Goal: Complete application form

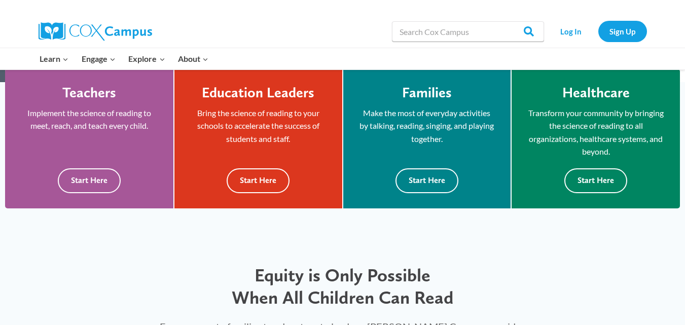
scroll to position [282, 0]
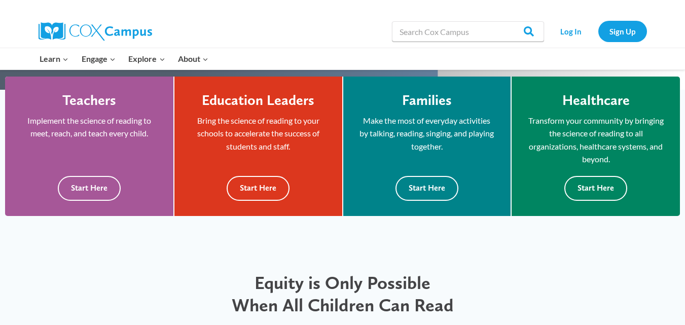
drag, startPoint x: 670, startPoint y: 72, endPoint x: 686, endPoint y: 50, distance: 27.2
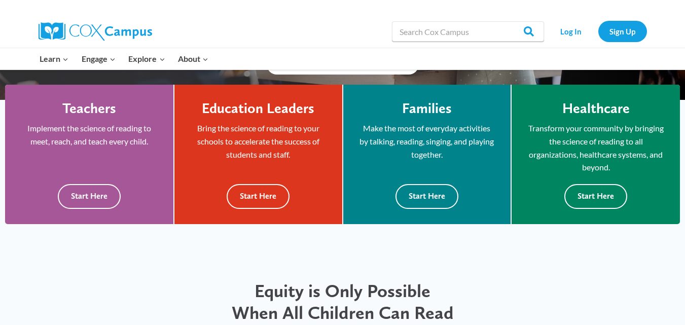
drag, startPoint x: 686, startPoint y: 50, endPoint x: 353, endPoint y: 25, distance: 333.6
click at [353, 25] on div "Search in https://coxcampus.org/ Search Search Log In Sign Up" at bounding box center [459, 31] width 375 height 32
click at [213, 46] on div at bounding box center [156, 31] width 234 height 32
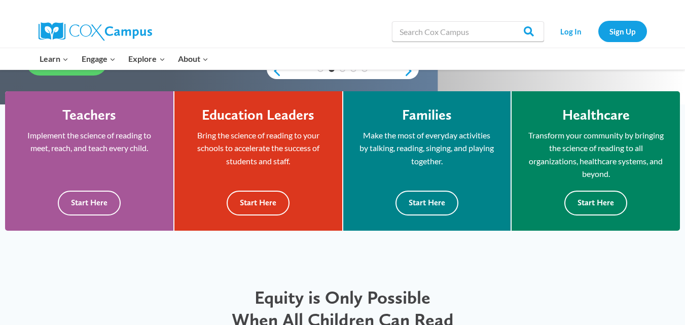
scroll to position [0, 0]
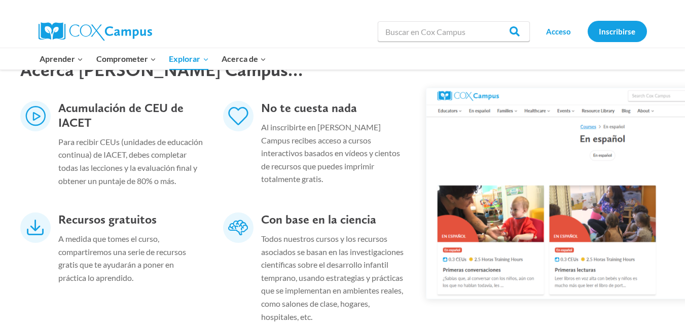
scroll to position [359, 0]
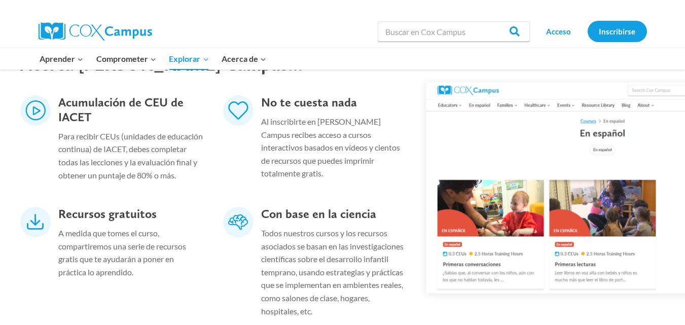
click at [108, 324] on div "Recursos gratuitos A medida que tomes el curso, compartiremos una serie de recu…" at bounding box center [213, 265] width 406 height 136
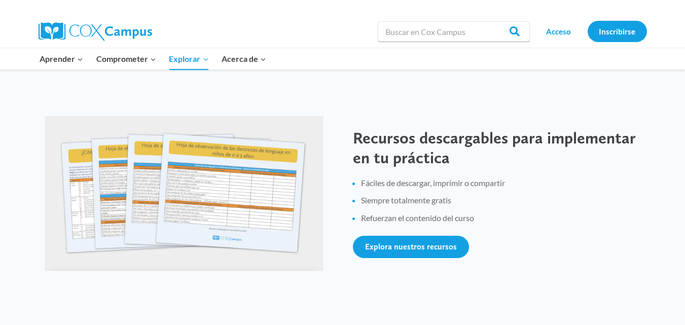
scroll to position [1321, 0]
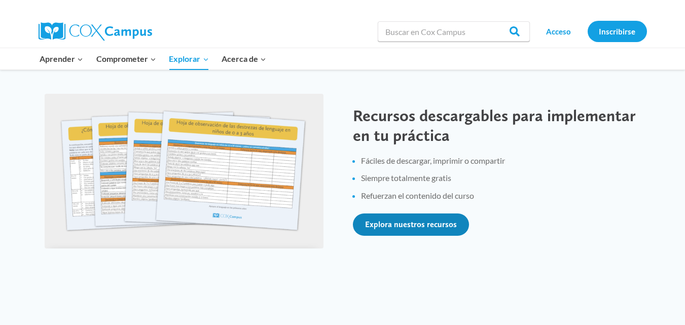
click at [411, 230] on link "Explora nuestros recursos" at bounding box center [411, 224] width 116 height 22
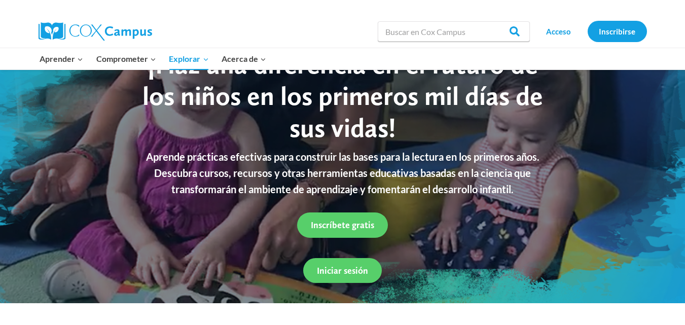
scroll to position [46, 0]
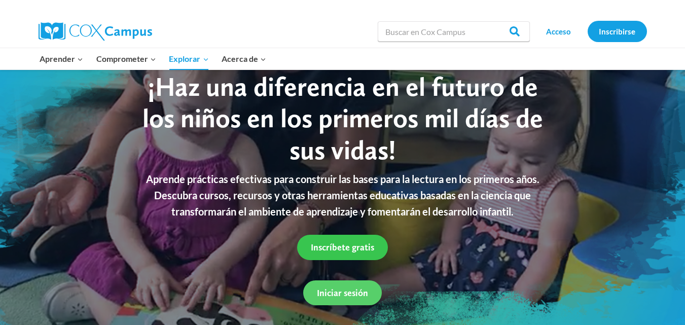
click at [349, 243] on font "Inscríbete gratis" at bounding box center [342, 247] width 63 height 11
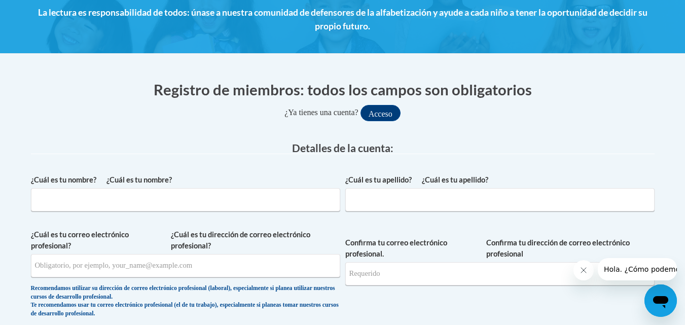
scroll to position [152, 0]
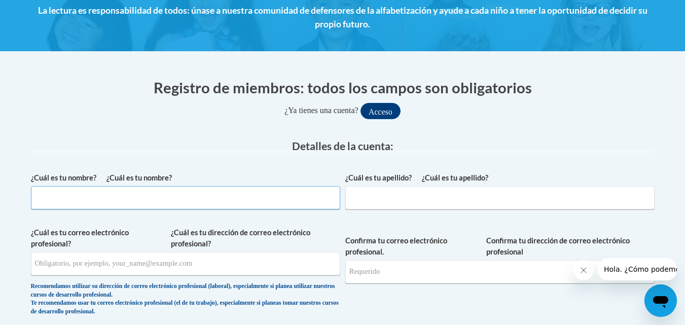
click at [253, 196] on input "¿Cuál es tu nombre? ¿Cuál es tu nombre?" at bounding box center [185, 197] width 309 height 23
type input "r"
type input "Erika"
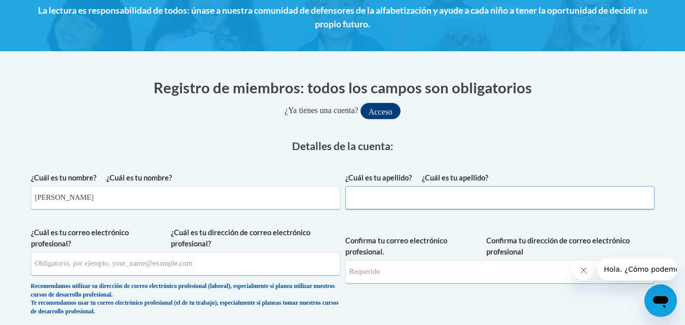
click at [413, 203] on input "¿Cuál es tu apellido? ¿Cuál es tu apellido?" at bounding box center [499, 197] width 309 height 23
type input "c"
type input "Chavez"
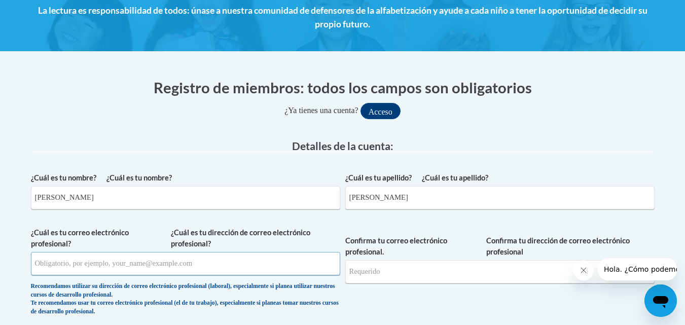
click at [125, 264] on input "¿Cuál es tu dirección de correo electrónico profesional? ¿Cuál es tu correo ele…" at bounding box center [185, 263] width 309 height 23
type input "arletherika31@gmail.com"
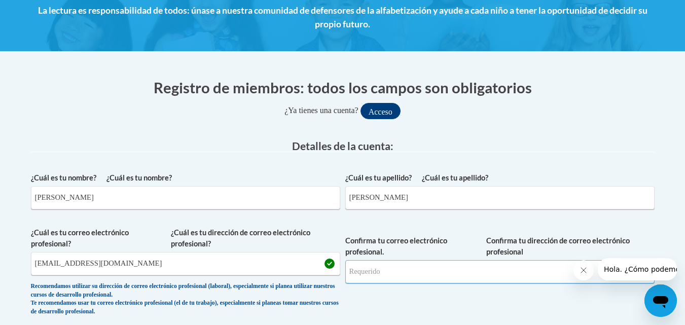
click at [391, 276] on input "Confirma tu dirección de correo electrónico profesional Confirma tu correo elec…" at bounding box center [499, 271] width 309 height 23
type input "arletherika31@gmail.com"
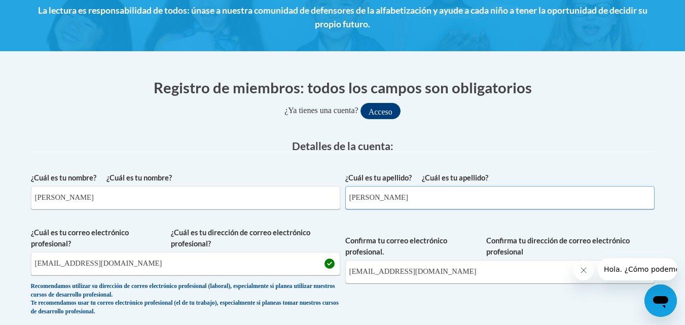
click at [612, 200] on input "Chavez" at bounding box center [499, 197] width 309 height 23
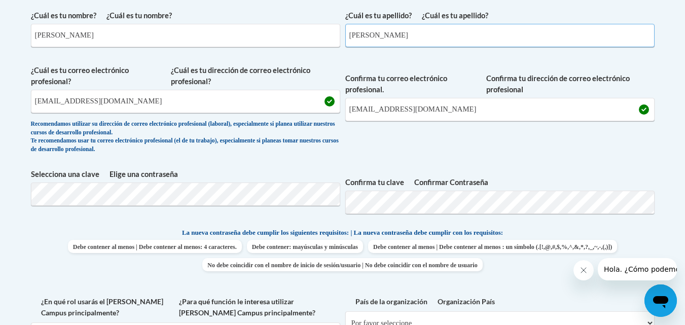
scroll to position [316, 0]
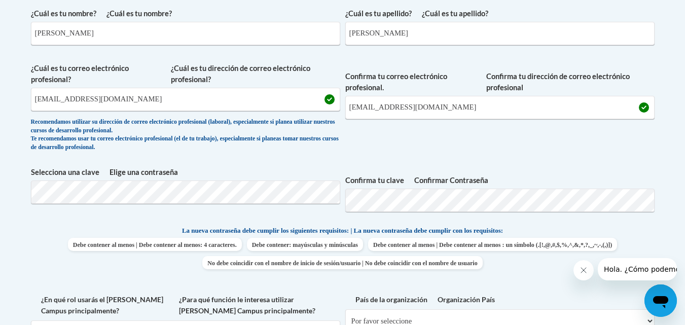
click at [144, 172] on font "Elige una contraseña" at bounding box center [144, 172] width 68 height 9
click at [131, 101] on input "arletherika31@gmail.com" at bounding box center [185, 99] width 309 height 23
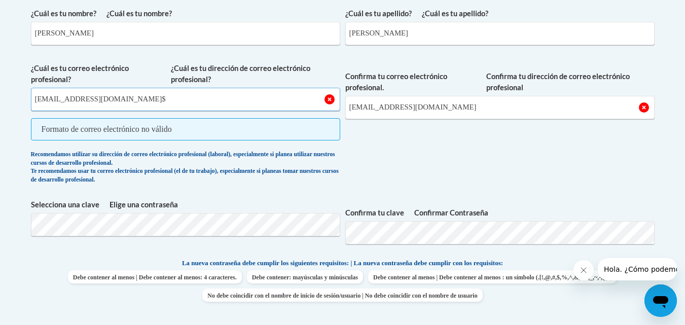
type input "arletherika31@gmail.com"
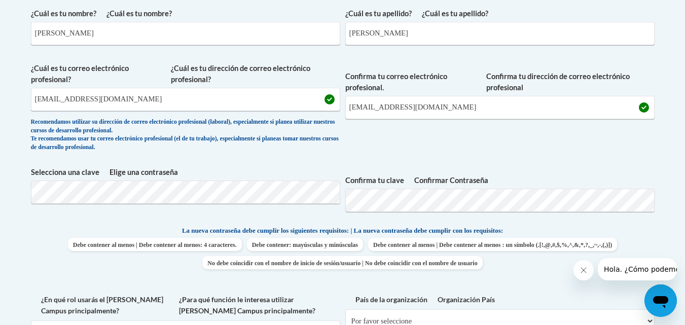
click at [559, 221] on div "¿Cuál es tu nombre? ¿Cuál es tu nombre? Erika ¿Cuál es tu apellido? ¿Cuál es tu…" at bounding box center [343, 218] width 624 height 431
drag, startPoint x: 559, startPoint y: 221, endPoint x: 119, endPoint y: 275, distance: 443.5
click at [119, 269] on span "Debe contener al menos | Debe contener al menos: 4 caracteres. Debe contener: m…" at bounding box center [343, 253] width 624 height 31
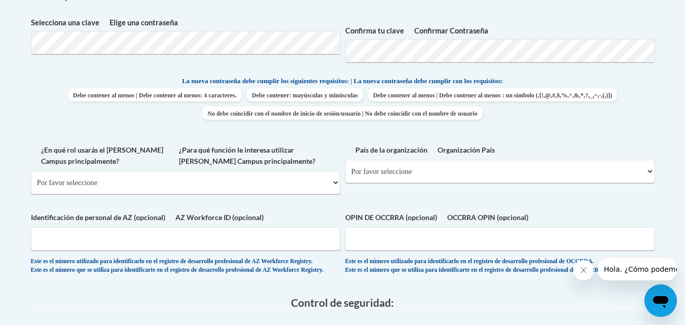
scroll to position [468, 0]
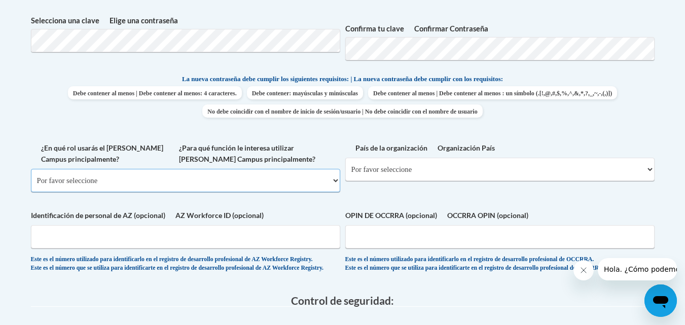
click at [335, 192] on select "Por favor seleccione Facultad/Universidad | colegio/universidad Socio comunitar…" at bounding box center [185, 180] width 309 height 23
select select "fbf2d438-af2f-41f8-98f1-81c410e29de3"
click at [31, 188] on select "Por favor seleccione Facultad/Universidad | colegio/universidad Socio comunitar…" at bounding box center [185, 180] width 309 height 23
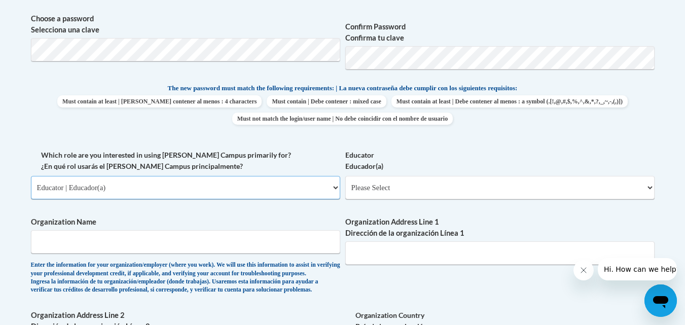
scroll to position [466, 0]
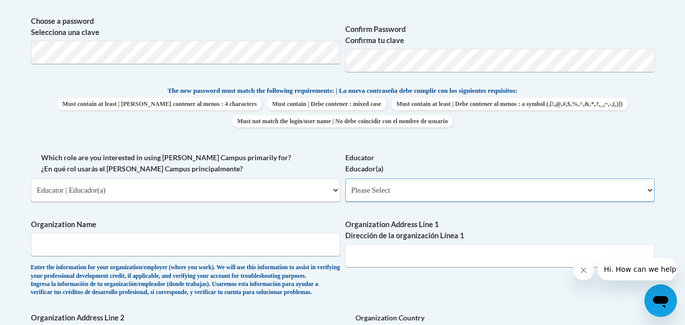
click at [414, 192] on select "Please Select Early Learning/Daycare Teacher/Family Home Care Provider | Maestr…" at bounding box center [499, 190] width 309 height 23
select select "0511639c-7f7f-452d-b732-81fe955bd7e2"
click at [345, 179] on select "Please Select Early Learning/Daycare Teacher/Family Home Care Provider | Maestr…" at bounding box center [499, 190] width 309 height 23
click at [286, 247] on input "Organization Name" at bounding box center [185, 244] width 309 height 23
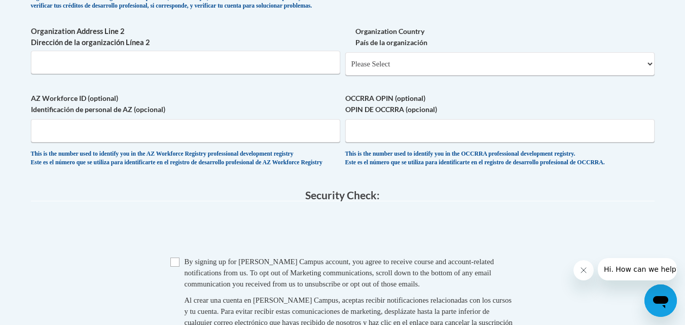
scroll to position [757, 0]
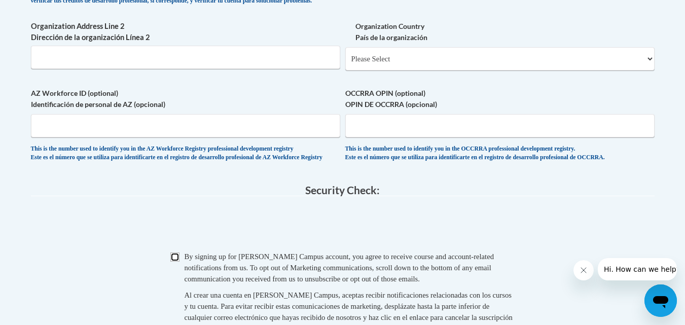
drag, startPoint x: 268, startPoint y: 232, endPoint x: 175, endPoint y: 281, distance: 105.0
click at [175, 262] on input "Checkbox" at bounding box center [174, 257] width 9 height 9
checkbox input "true"
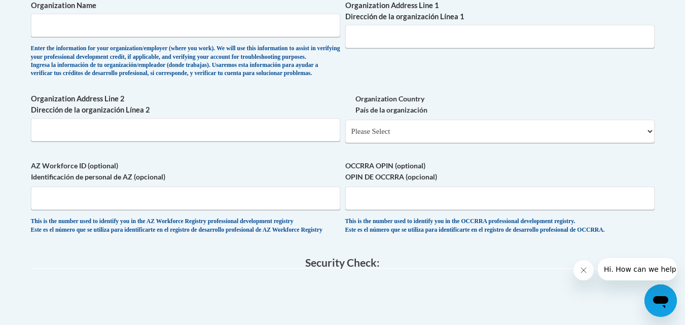
scroll to position [675, 0]
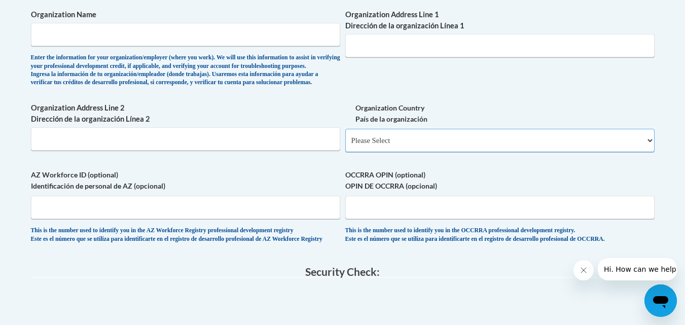
click at [611, 152] on select "Please Select United States | Estados Unidos Outside of the United States | Fue…" at bounding box center [499, 140] width 309 height 23
click at [264, 30] on input "Organization Name" at bounding box center [185, 34] width 309 height 23
click at [381, 46] on input "Organization Address Line 1 Dirección de la organización Línea 1" at bounding box center [499, 45] width 309 height 23
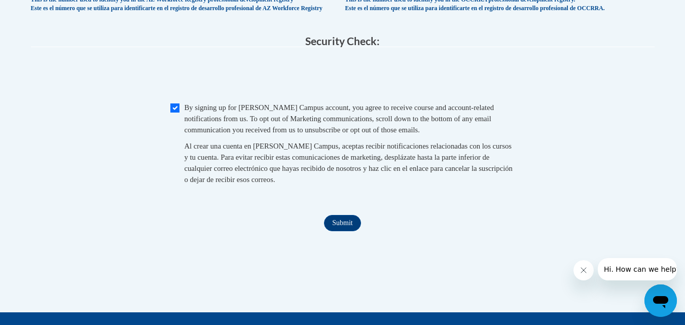
scroll to position [920, 0]
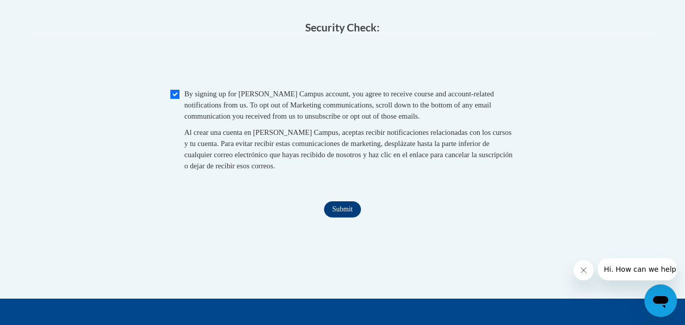
click at [416, 194] on fieldset "Security Check: Enter the security code + = TextBox Checkbox" at bounding box center [343, 108] width 624 height 172
click at [350, 218] on input "Submit" at bounding box center [342, 209] width 37 height 16
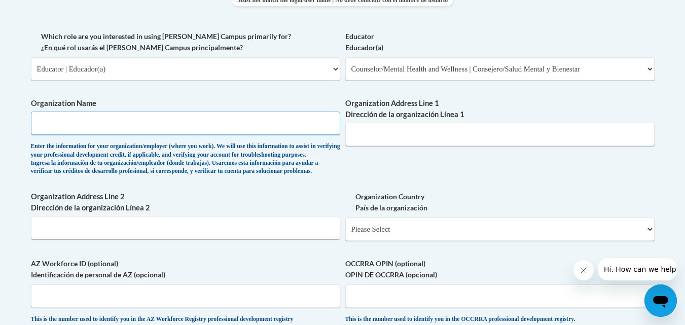
scroll to position [584, 0]
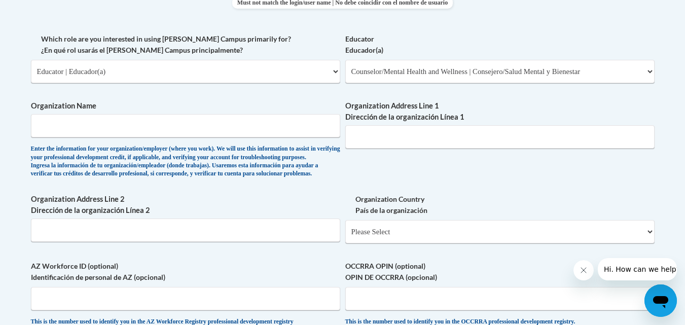
click at [199, 179] on div "Enter the information for your organization/employer (where you work). We will …" at bounding box center [185, 161] width 309 height 33
drag, startPoint x: 199, startPoint y: 192, endPoint x: 161, endPoint y: 113, distance: 87.1
click at [161, 113] on span "Organization Name Enter the information for your organization/employer (where y…" at bounding box center [185, 139] width 309 height 78
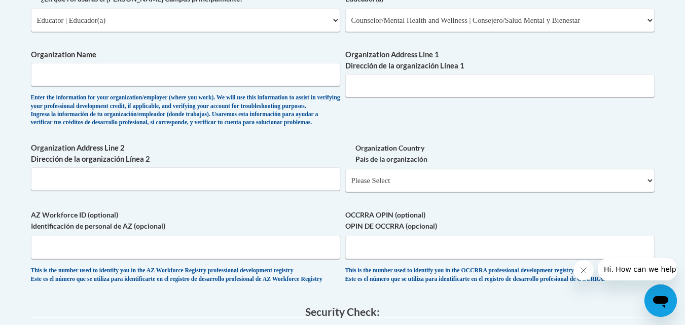
scroll to position [626, 0]
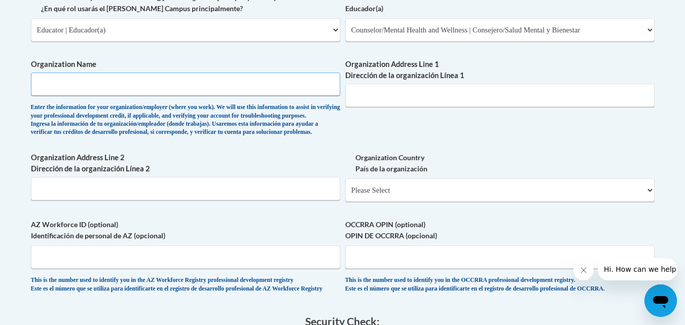
click at [208, 90] on input "Organization Name" at bounding box center [185, 84] width 309 height 23
type input "CENI"
click at [419, 95] on input "Organization Address Line 1 Dirección de la organización Línea 1" at bounding box center [499, 95] width 309 height 23
type input "CALLE MALDONADO 243 LOS OLIVOS"
click at [152, 269] on input "AZ Workforce ID (optional) Identificación de personal de AZ (opcional)" at bounding box center [185, 256] width 309 height 23
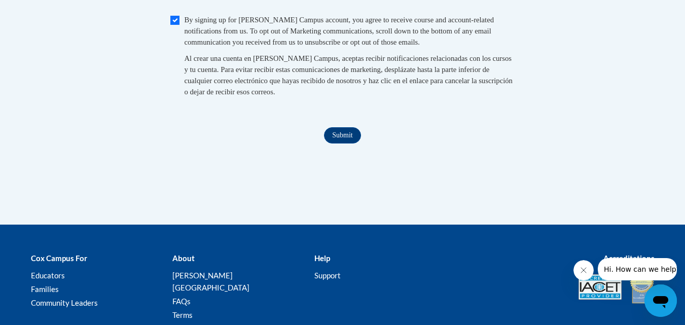
scroll to position [1001, 0]
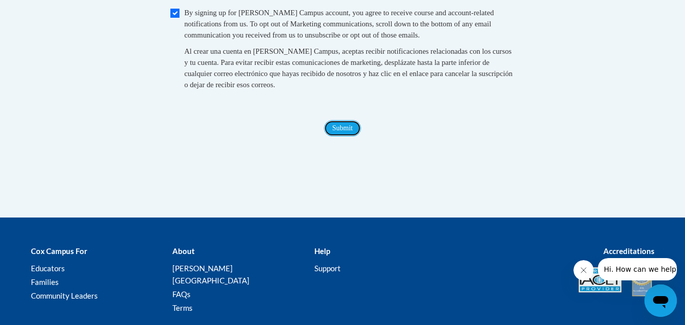
click at [353, 136] on input "Submit" at bounding box center [342, 128] width 37 height 16
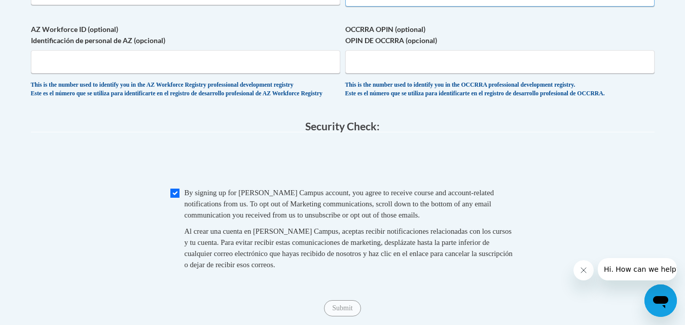
select select "2ba6c5f2-6ab4-47b5-9408-0a73ae60d186"
select select
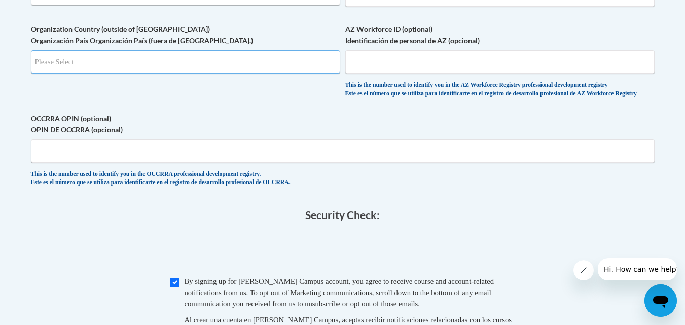
click at [279, 74] on input "Search" at bounding box center [185, 61] width 309 height 23
click at [326, 74] on input "Search" at bounding box center [185, 61] width 309 height 23
click at [330, 74] on input "Search" at bounding box center [185, 61] width 309 height 23
type input "PE"
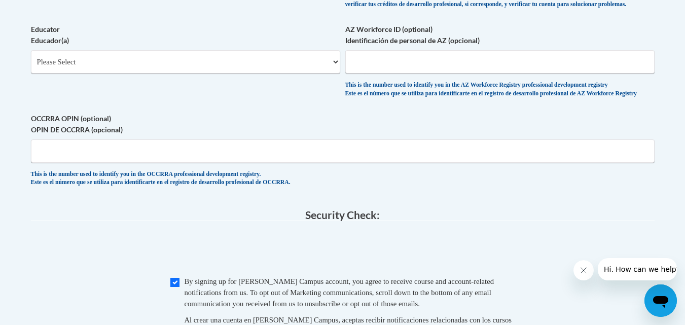
scroll to position [644, 0]
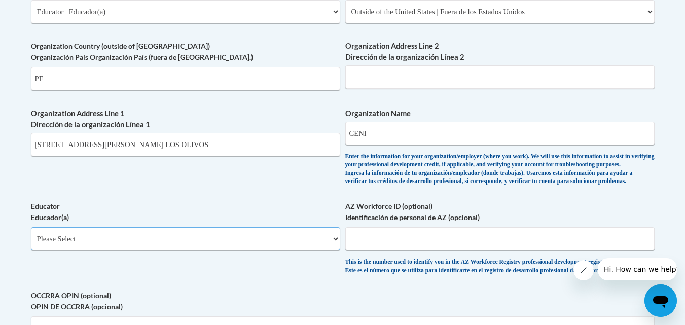
click at [140, 251] on select "Please Select Early Learning/Daycare Teacher/Family Home Care Provider | Maestr…" at bounding box center [185, 238] width 309 height 23
select select "0511639c-7f7f-452d-b732-81fe955bd7e2"
click at [31, 244] on select "Please Select Early Learning/Daycare Teacher/Family Home Care Provider | Maestr…" at bounding box center [185, 238] width 309 height 23
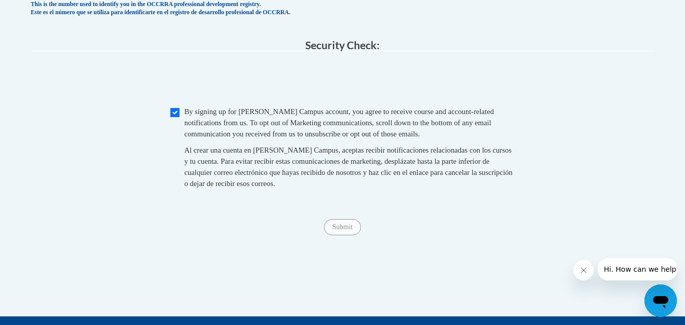
scroll to position [996, 0]
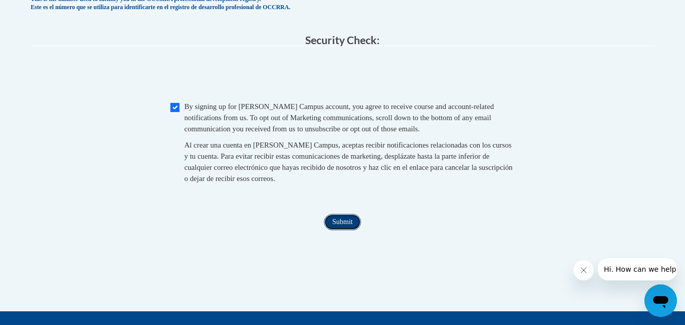
click at [338, 230] on input "Submit" at bounding box center [342, 222] width 37 height 16
click at [517, 230] on div "Submit Submit" at bounding box center [343, 222] width 624 height 16
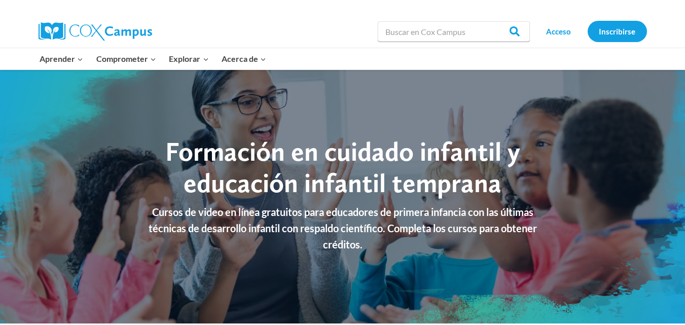
click at [549, 192] on div "Formación en cuidado infantil y educación infantil temprana" at bounding box center [342, 170] width 431 height 68
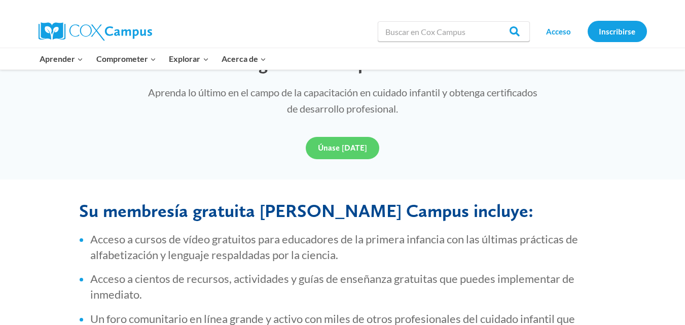
scroll to position [315, 0]
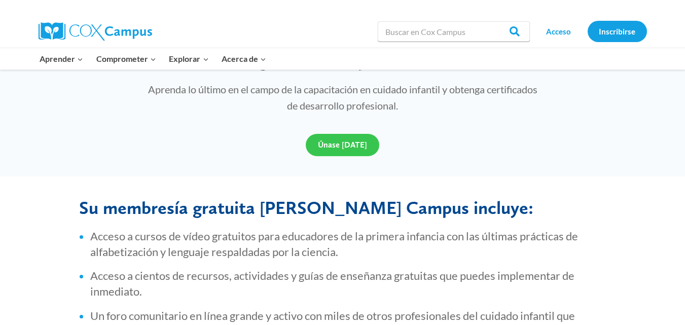
click at [329, 141] on font "Únase hoy" at bounding box center [342, 145] width 49 height 10
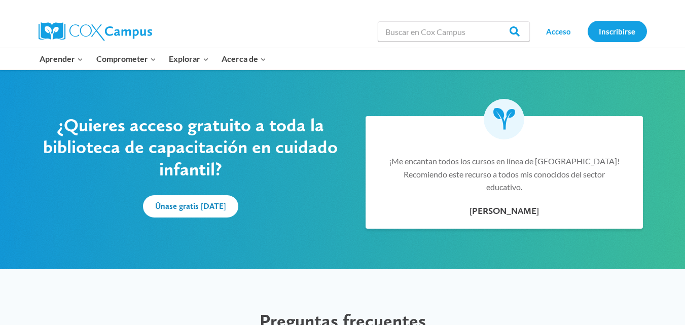
scroll to position [638, 0]
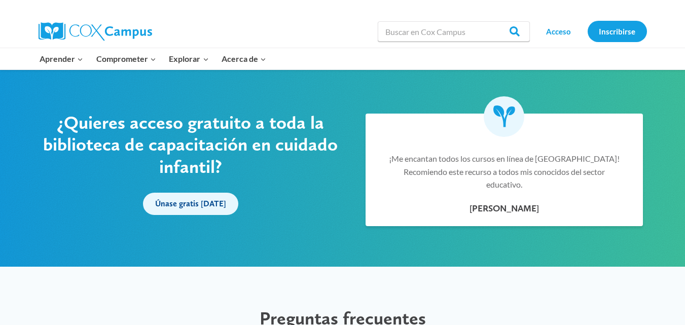
click at [195, 203] on font "Únase gratis hoy" at bounding box center [190, 204] width 71 height 10
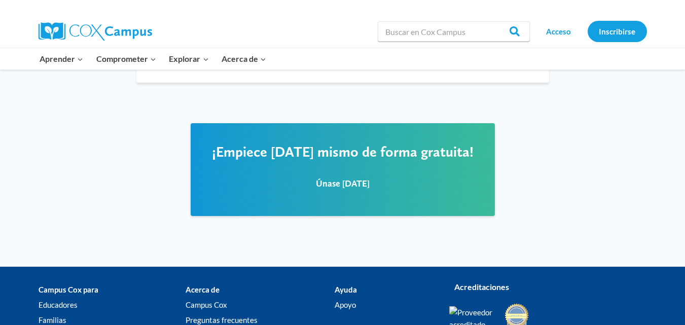
scroll to position [1337, 0]
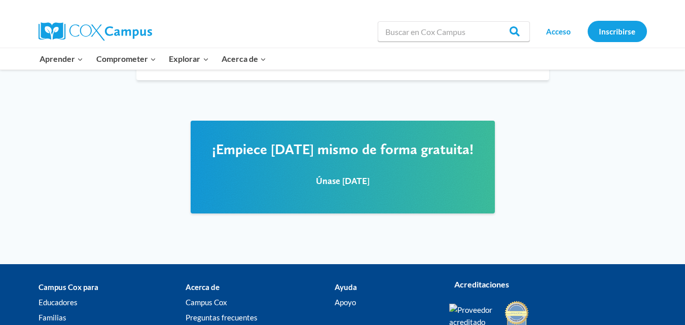
click at [383, 158] on div "Únase hoy" at bounding box center [343, 180] width 284 height 45
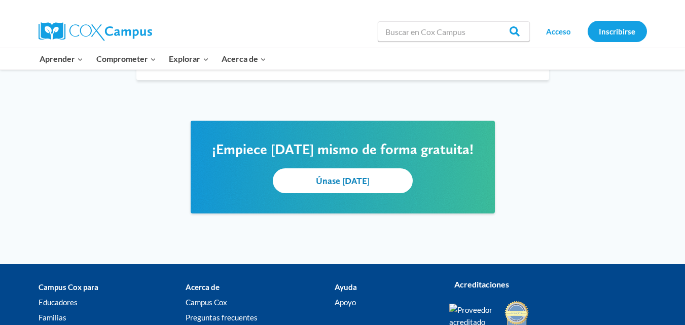
click at [350, 175] on font "Únase hoy" at bounding box center [343, 180] width 54 height 11
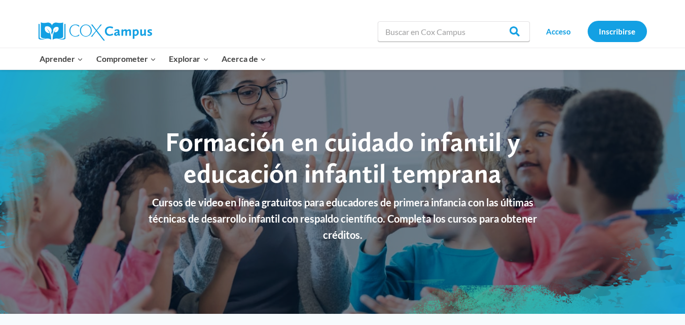
scroll to position [0, 0]
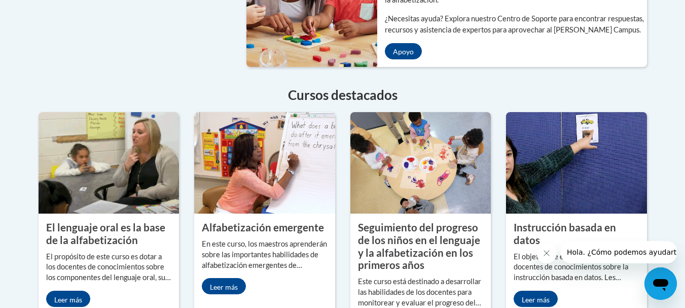
scroll to position [898, 0]
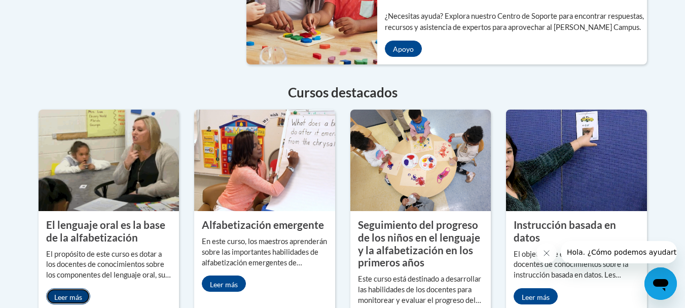
click at [64, 288] on link "Leer más" at bounding box center [68, 296] width 44 height 16
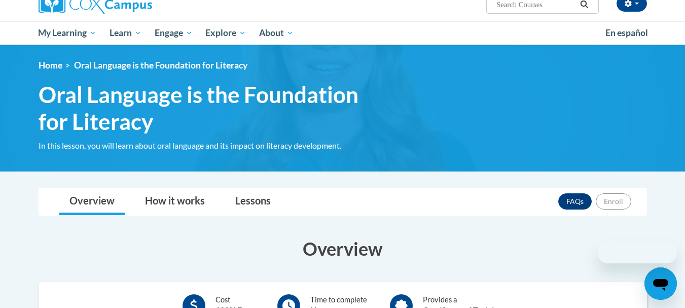
scroll to position [95, 0]
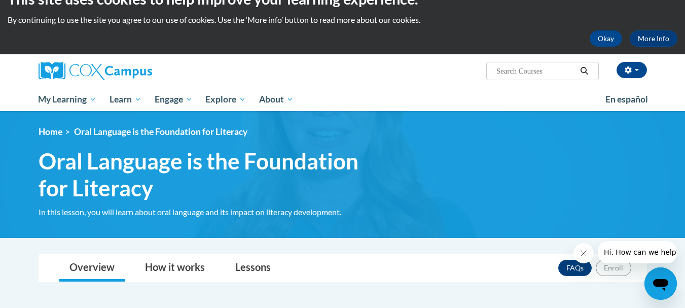
click at [672, 97] on html "This site uses cookies to help improve your learning experience. By continuing …" at bounding box center [342, 133] width 685 height 308
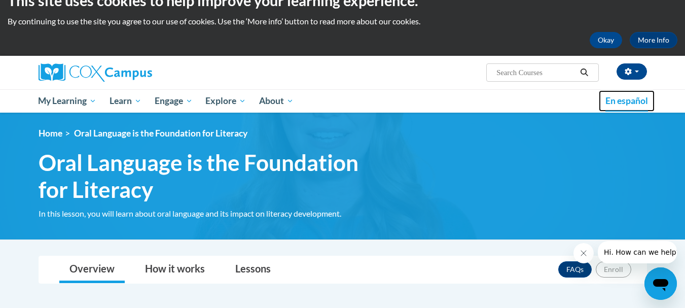
click at [637, 94] on link "En español" at bounding box center [627, 100] width 56 height 21
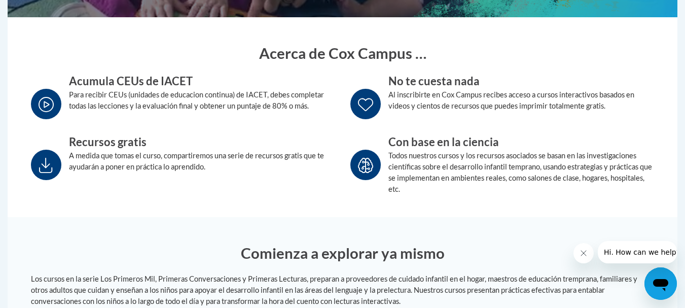
scroll to position [358, 0]
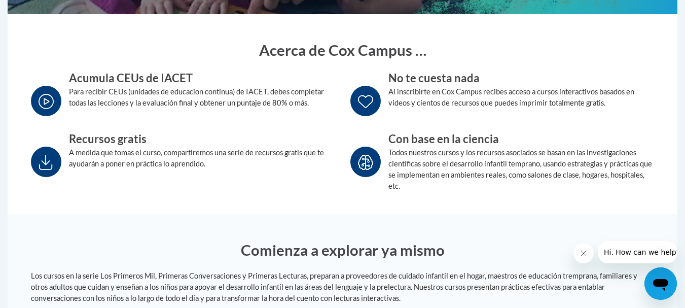
click at [42, 161] on icon at bounding box center [45, 162] width 13 height 15
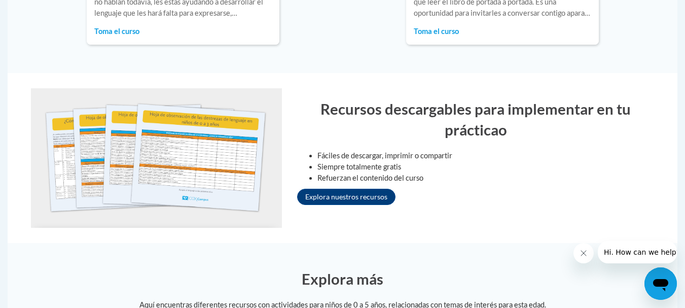
scroll to position [957, 0]
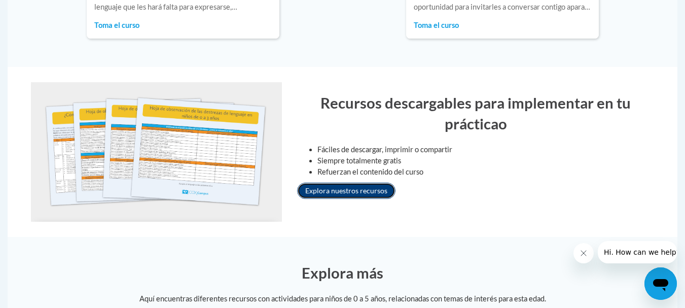
click at [380, 193] on link "Explora nuestros recursos" at bounding box center [346, 191] width 98 height 16
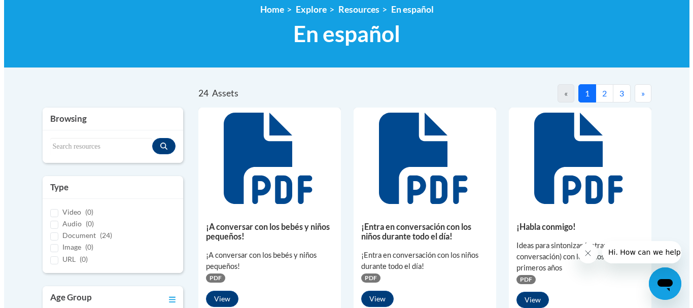
scroll to position [141, 0]
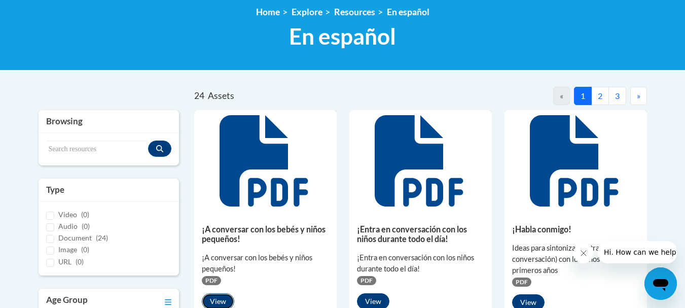
click at [213, 297] on button "View" at bounding box center [218, 301] width 32 height 16
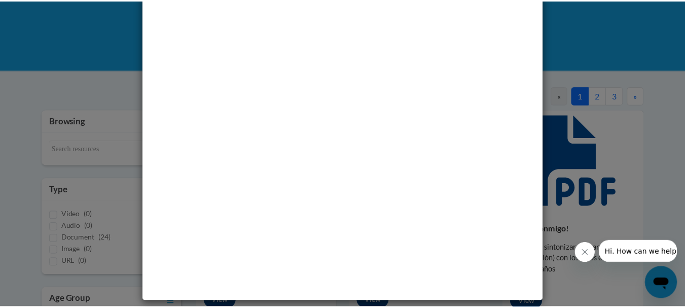
scroll to position [54, 0]
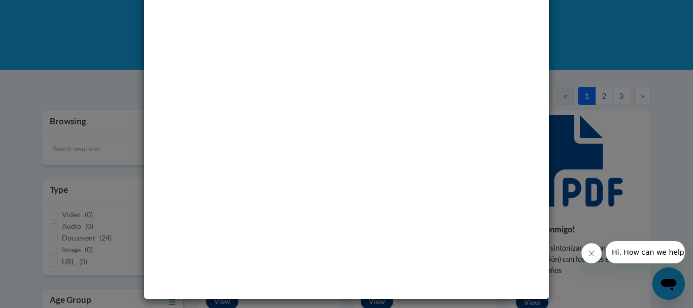
click at [619, 188] on div "Media - ¡A conversar con los bebés y niños pequeños!" at bounding box center [346, 154] width 693 height 308
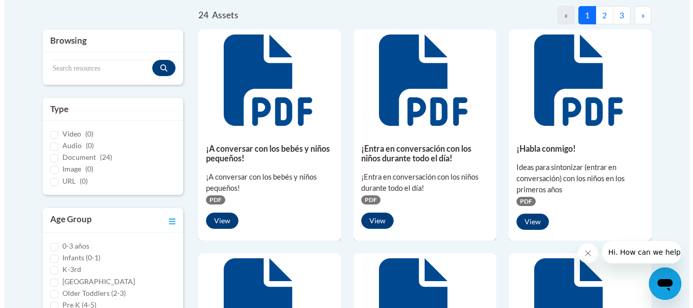
scroll to position [219, 0]
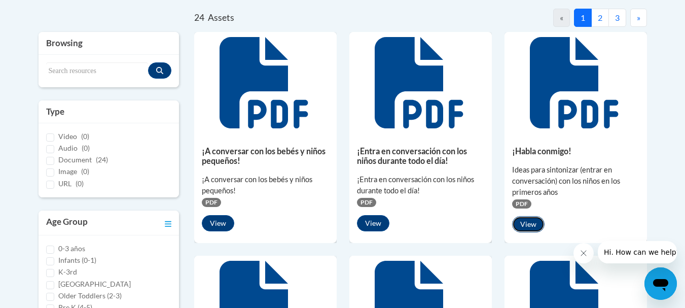
click at [536, 223] on button "View" at bounding box center [528, 224] width 32 height 16
